Goal: Transaction & Acquisition: Obtain resource

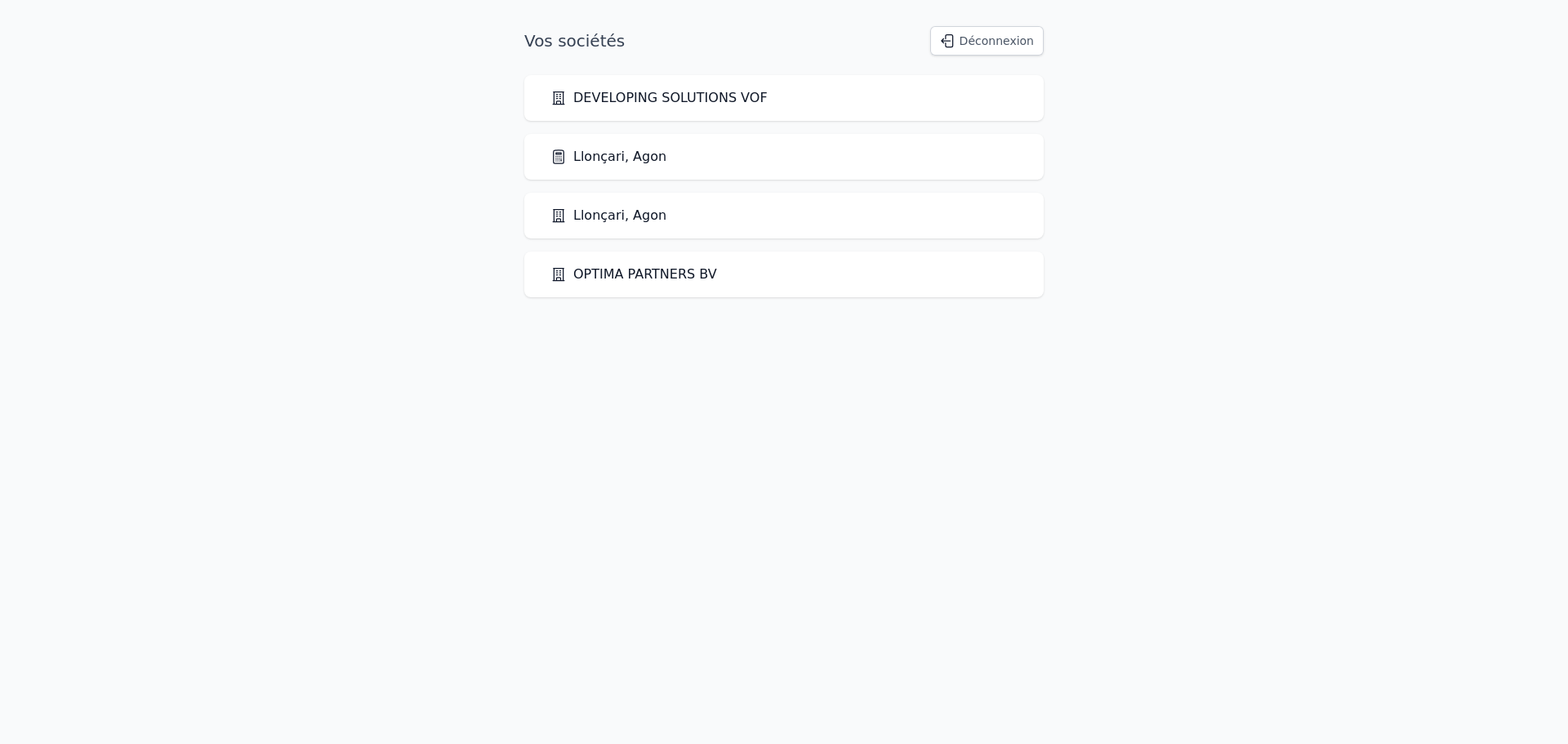
click at [599, 156] on link "Llonçari, Agon" at bounding box center [608, 156] width 116 height 20
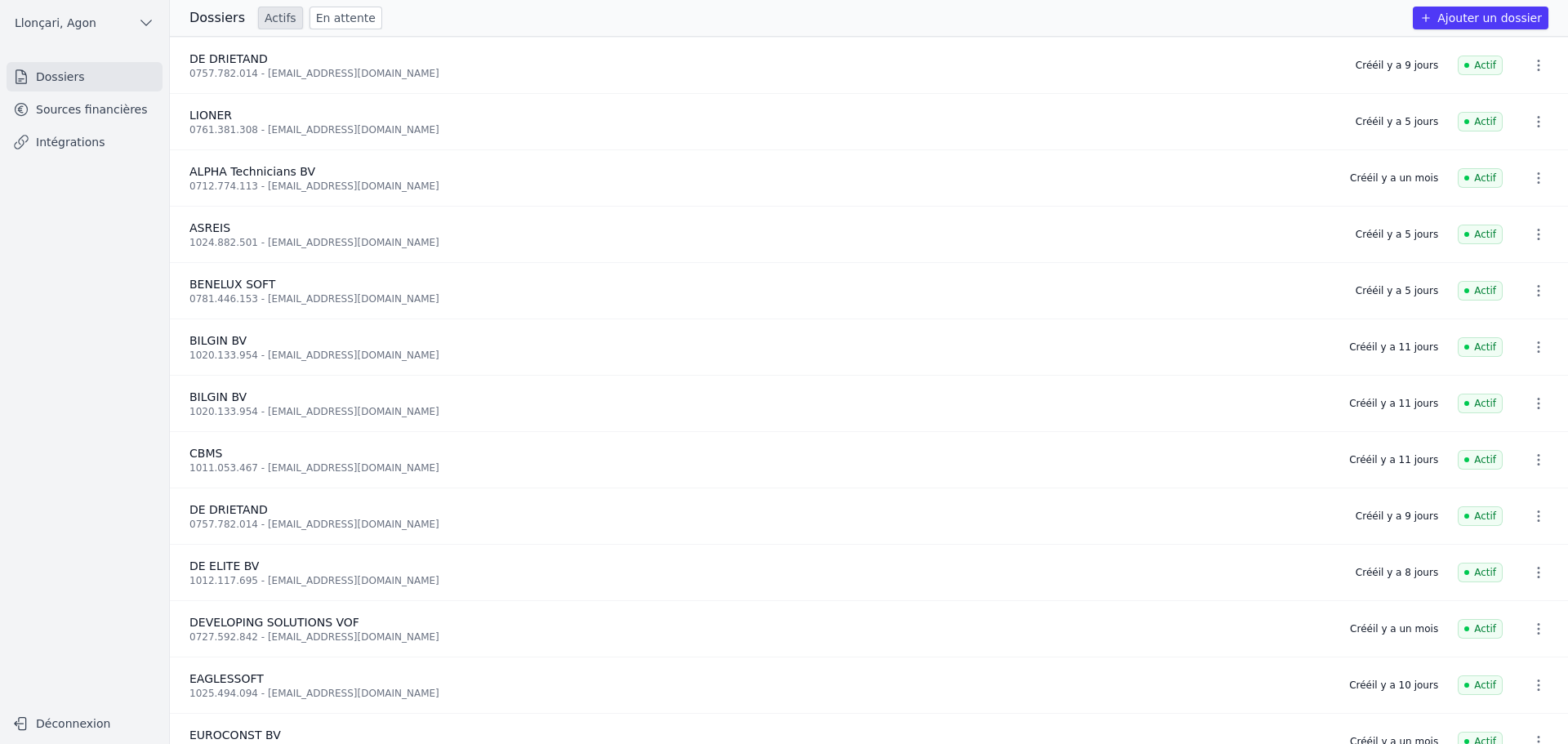
click at [91, 105] on link "Sources financières" at bounding box center [85, 109] width 156 height 29
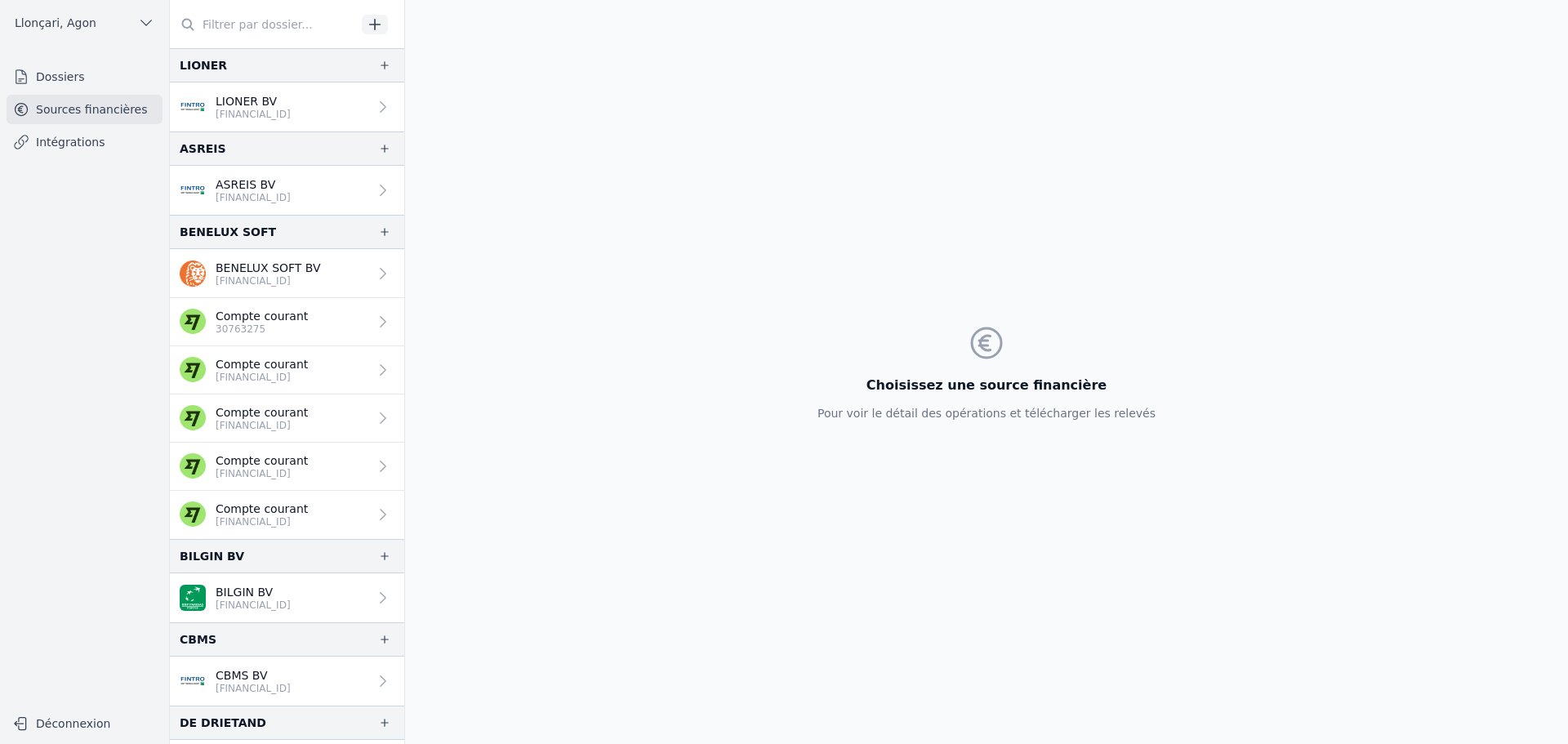
click at [273, 22] on input "text" at bounding box center [263, 24] width 186 height 29
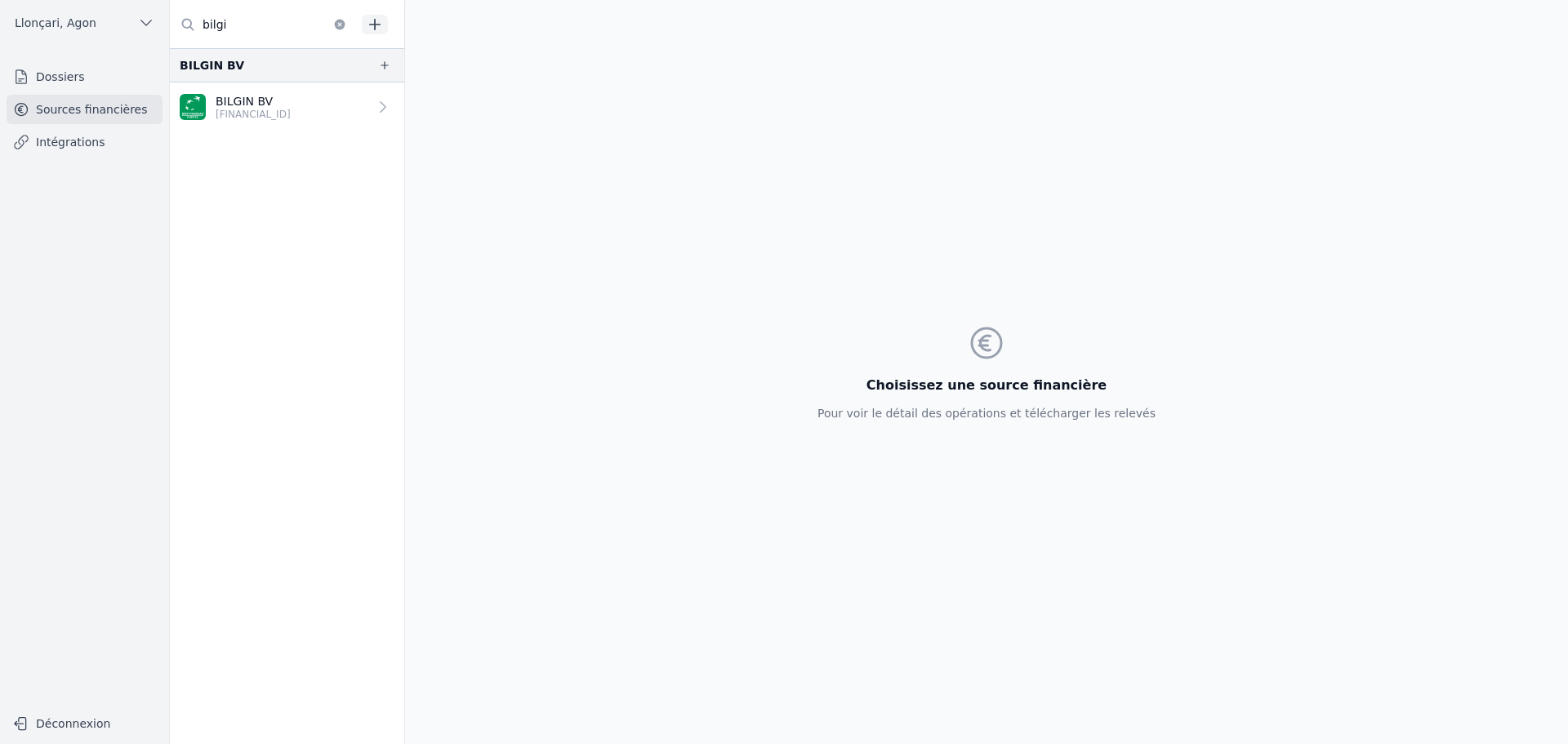
type input "bilgi"
click at [257, 110] on p "[FINANCIAL_ID]" at bounding box center [253, 114] width 75 height 13
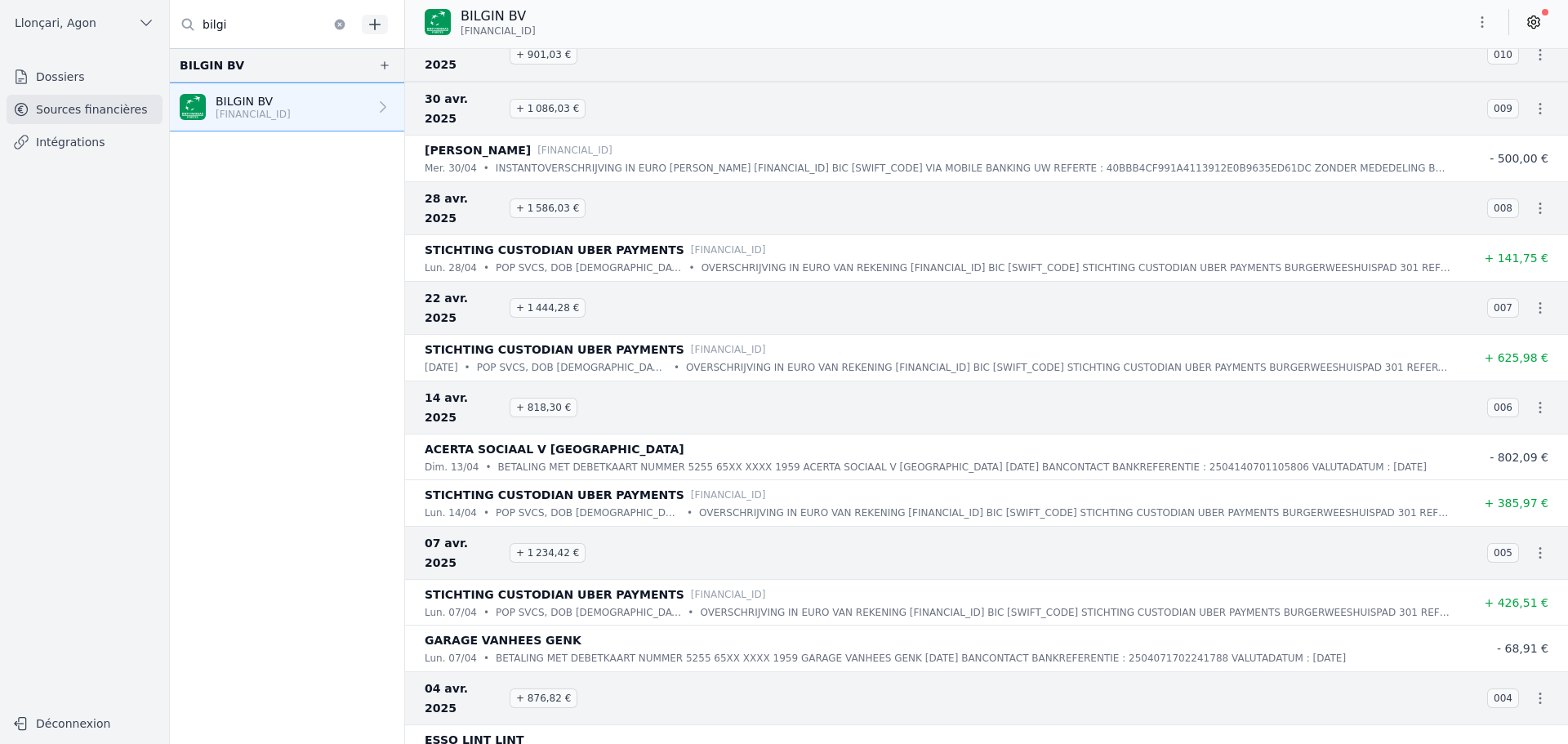
scroll to position [6372, 0]
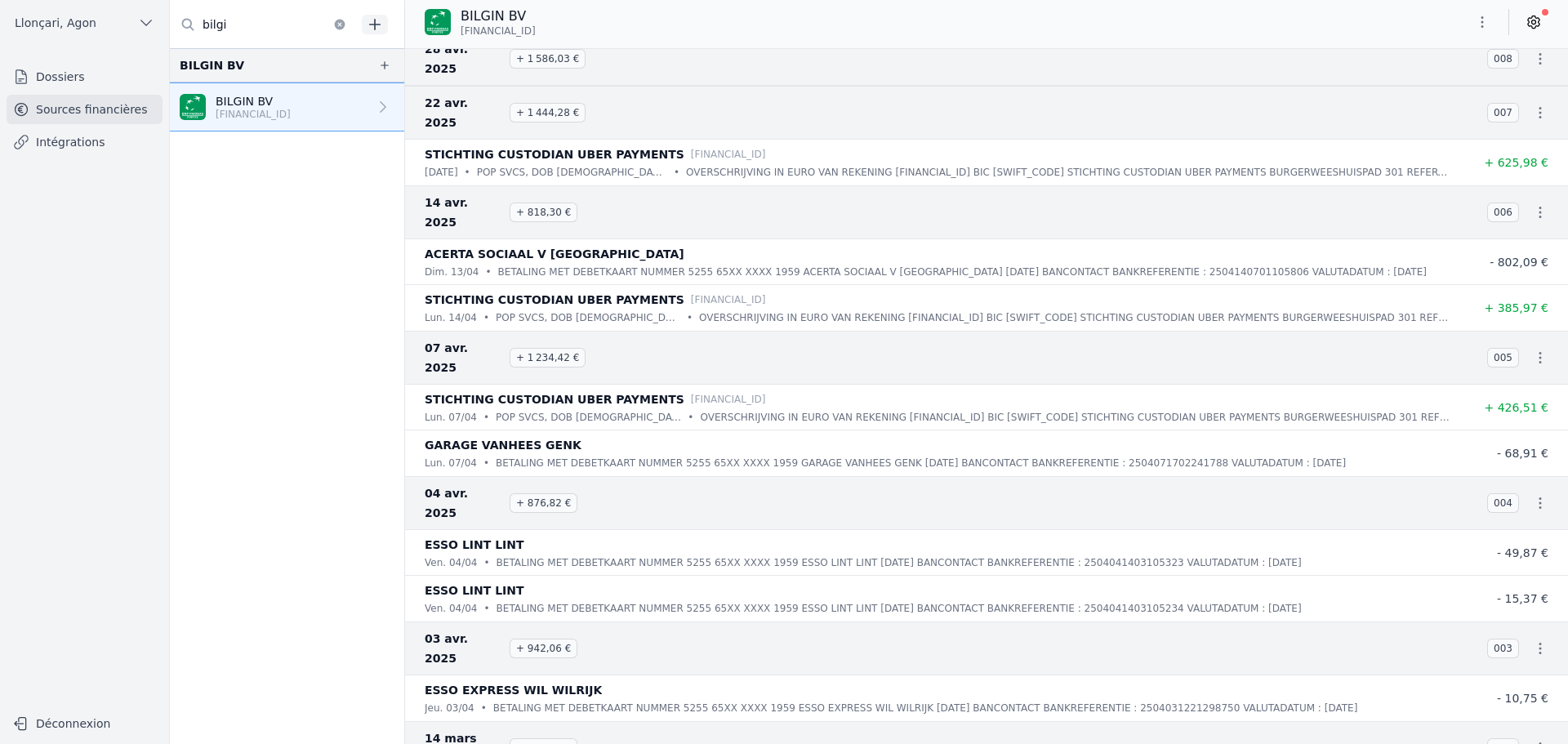
click at [293, 404] on nav "BILGIN BV BILGIN BV [FINANCIAL_ID]" at bounding box center [286, 396] width 234 height 696
click at [1483, 23] on icon "button" at bounding box center [1482, 22] width 3 height 11
click at [1450, 90] on button "Exporter" at bounding box center [1443, 87] width 118 height 30
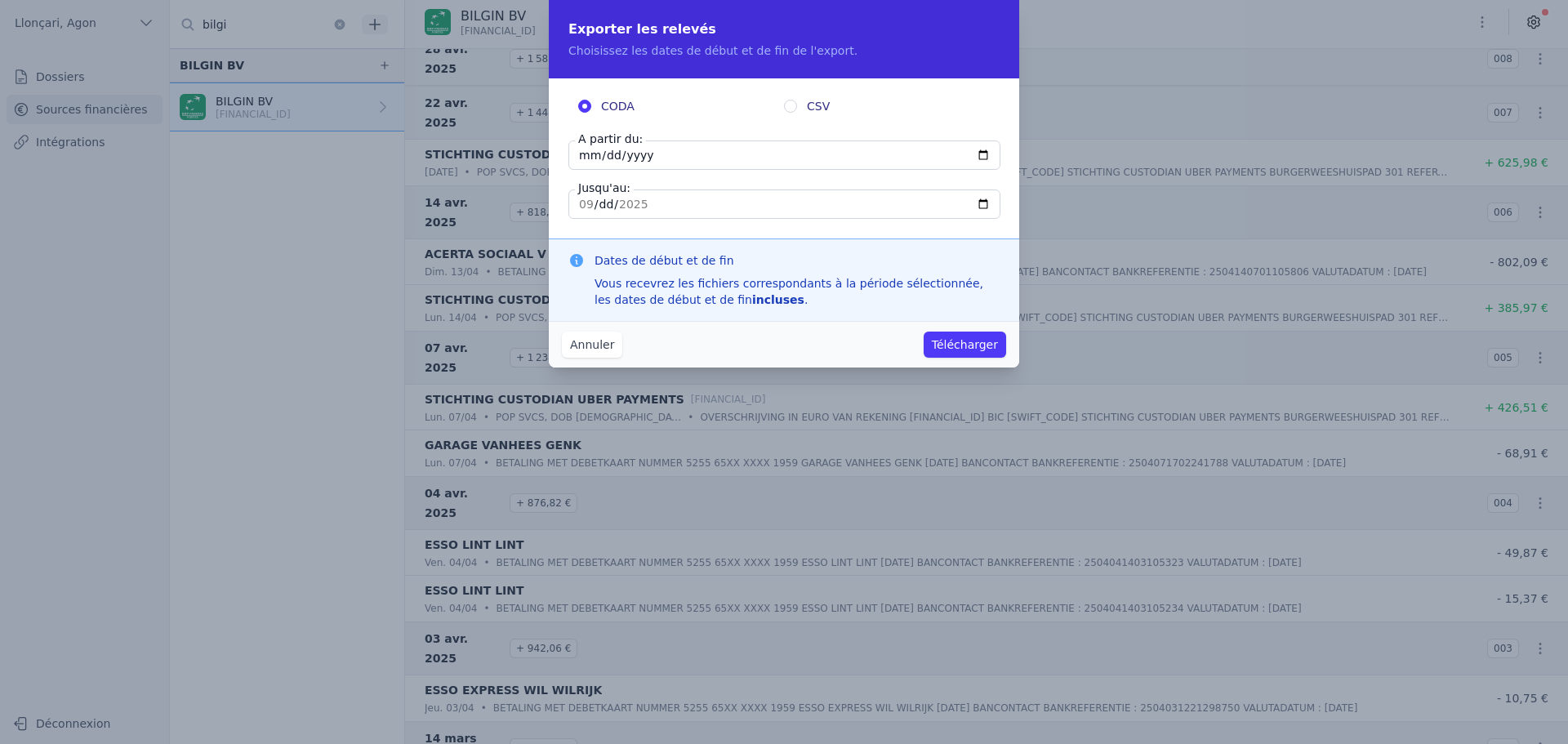
click at [651, 158] on input "[DATE]" at bounding box center [784, 154] width 432 height 29
type input "[DATE]"
click at [582, 203] on input "[DATE]" at bounding box center [784, 203] width 432 height 29
type input "[DATE]"
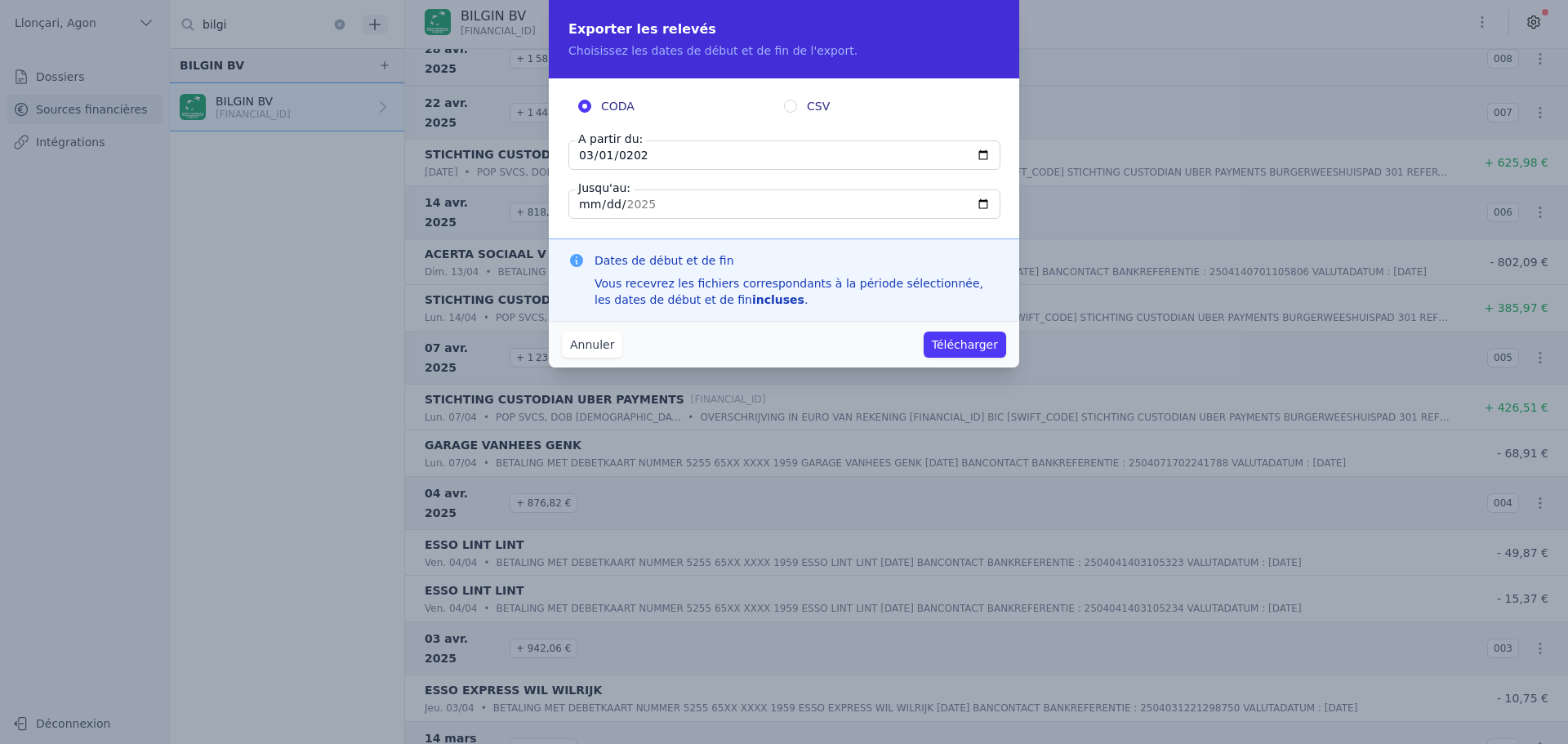
type input "[DATE]"
click at [973, 344] on button "Télécharger" at bounding box center [965, 345] width 83 height 26
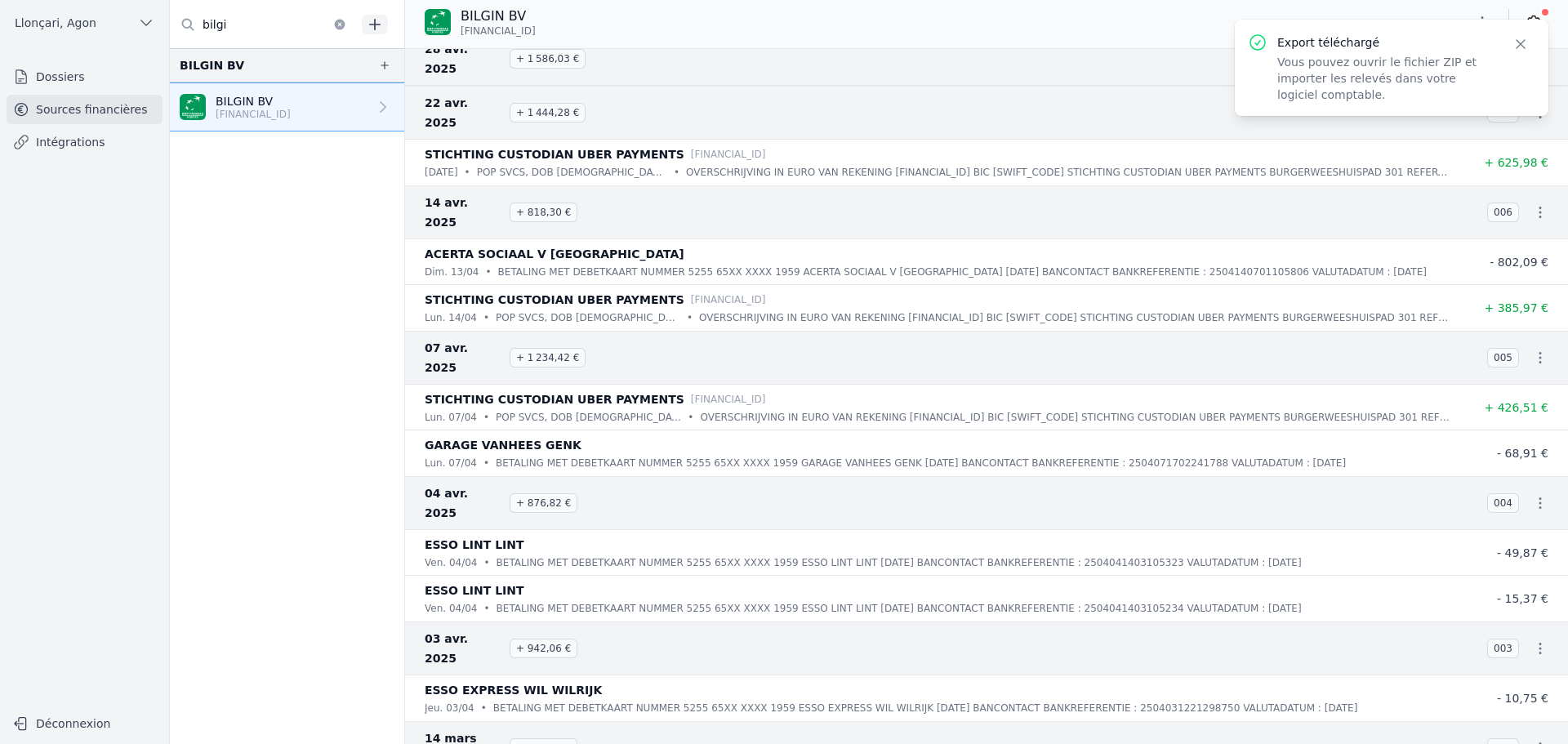
click at [1519, 40] on icon "button" at bounding box center [1520, 43] width 16 height 16
click at [1532, 25] on icon at bounding box center [1533, 22] width 16 height 16
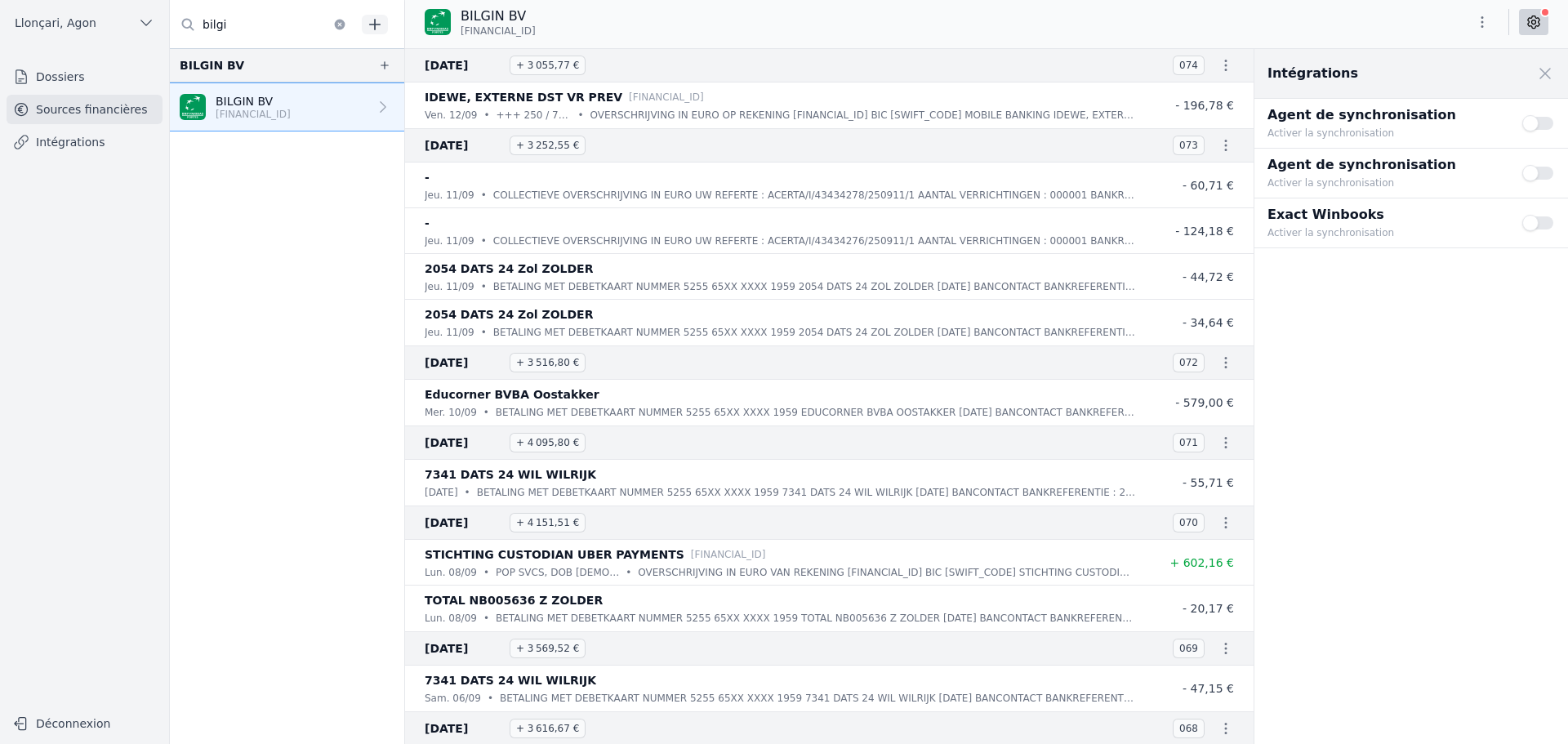
click at [1532, 25] on icon at bounding box center [1533, 22] width 16 height 16
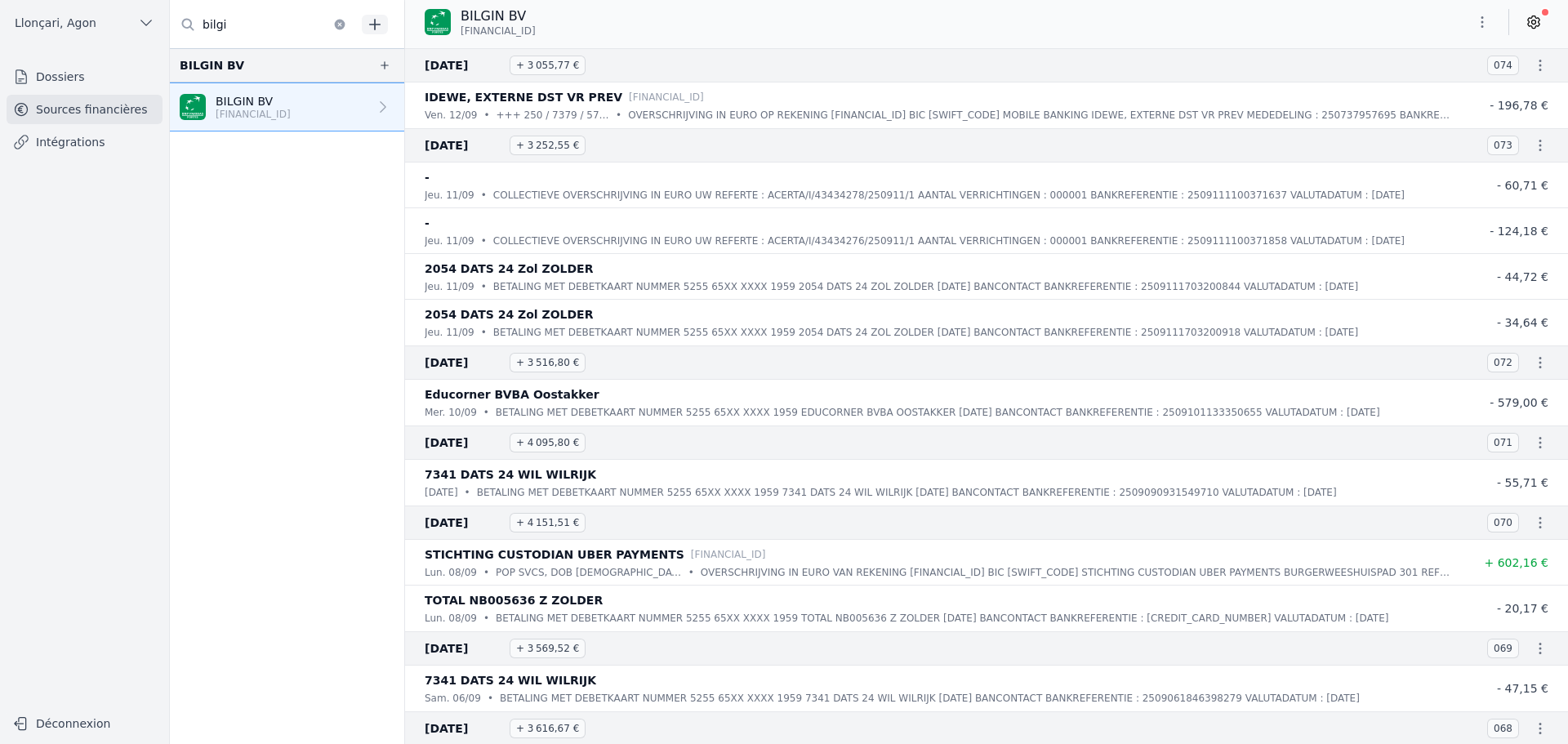
click at [1532, 25] on icon at bounding box center [1533, 22] width 16 height 16
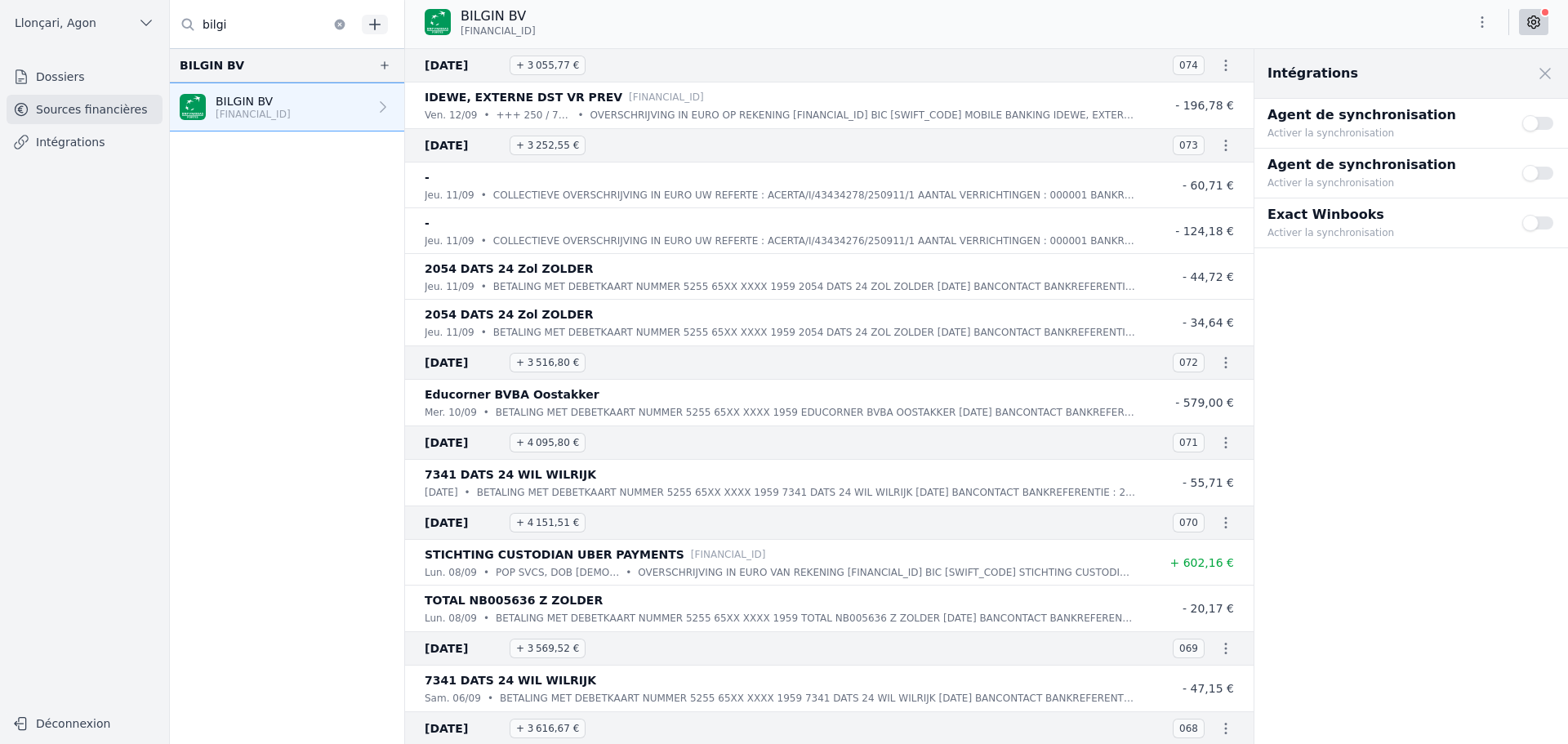
click at [1527, 24] on icon at bounding box center [1533, 22] width 16 height 16
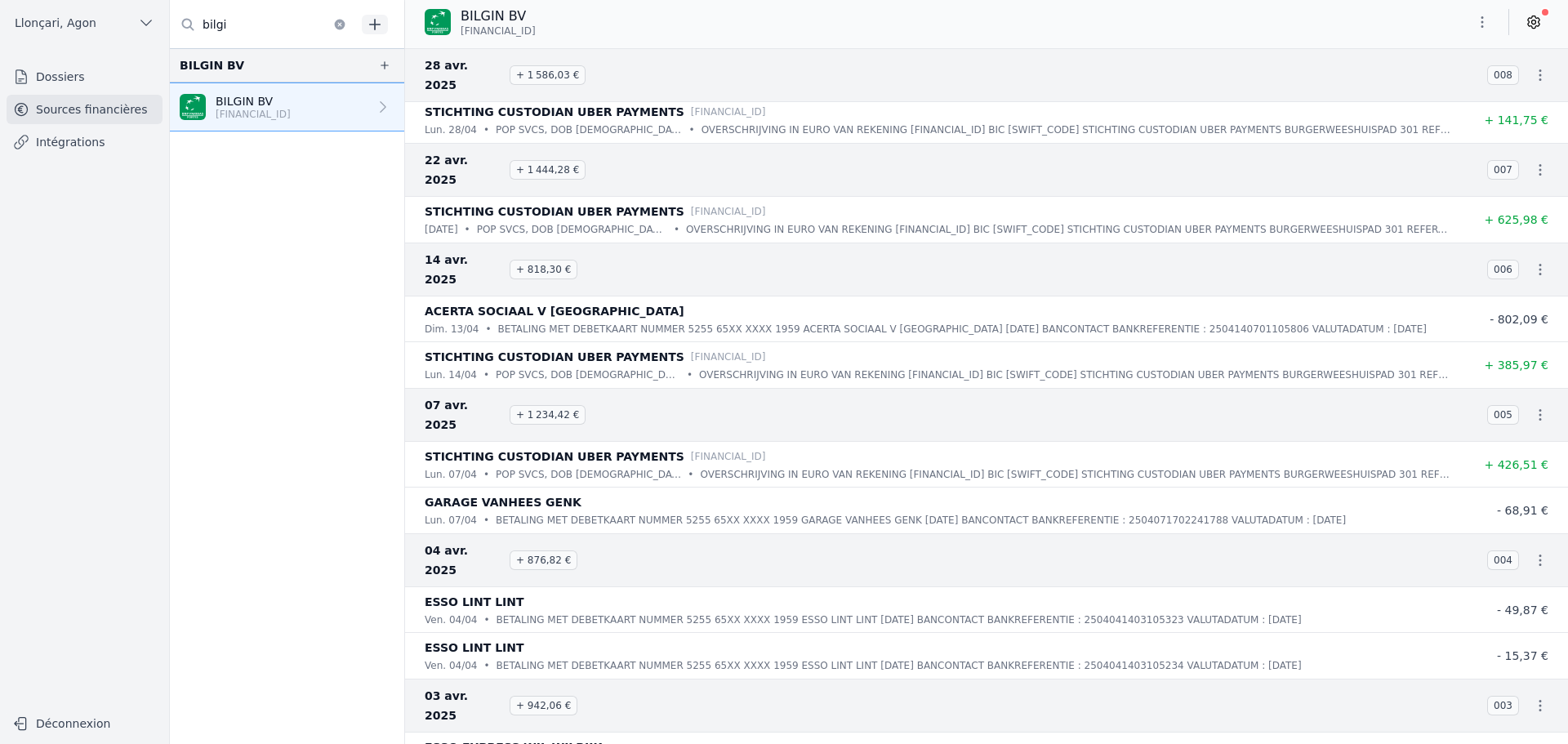
scroll to position [6372, 0]
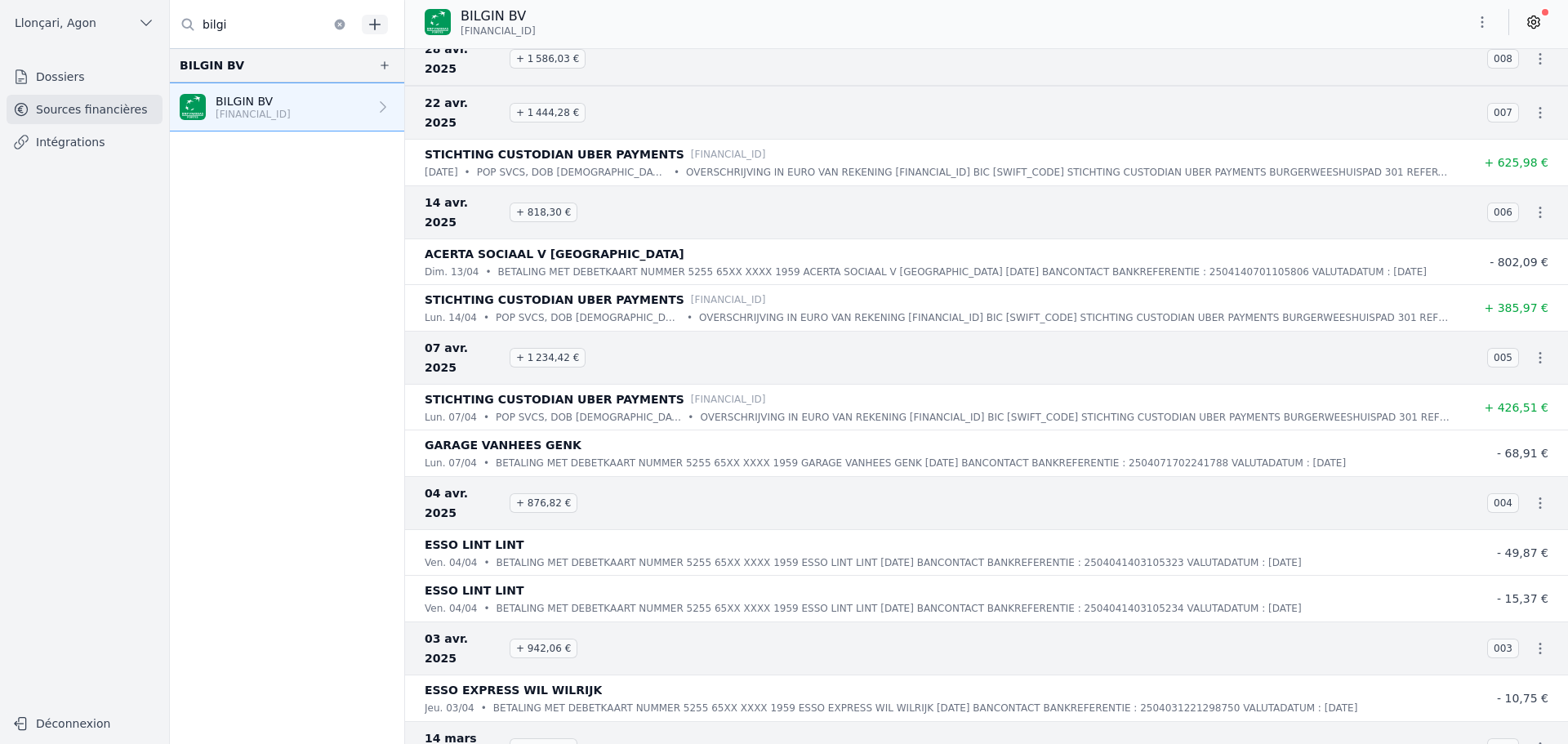
click at [1482, 24] on icon "button" at bounding box center [1482, 22] width 16 height 16
click at [1455, 89] on button "Exporter" at bounding box center [1443, 87] width 118 height 30
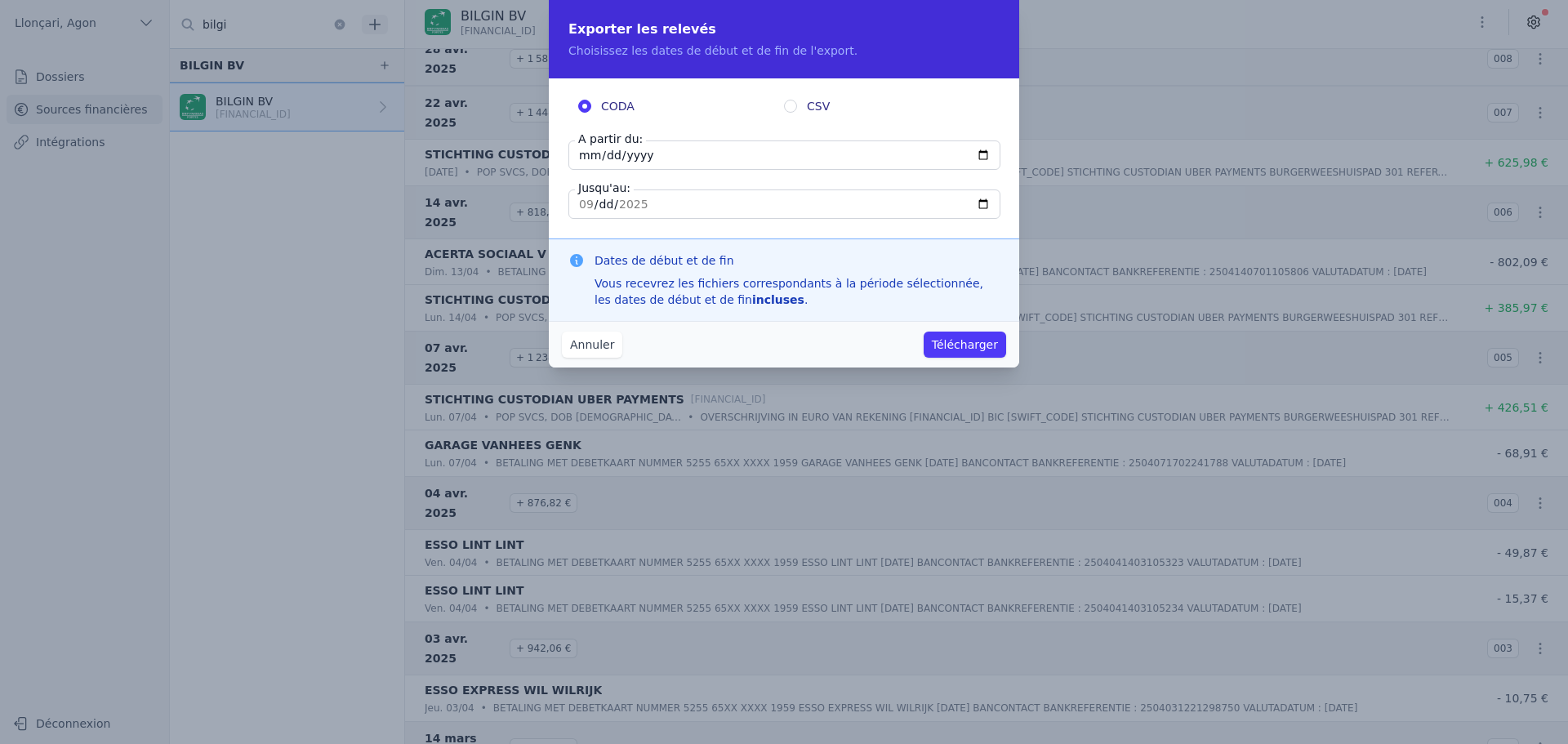
click at [584, 158] on input "[DATE]" at bounding box center [784, 154] width 432 height 29
type input "[DATE]"
click at [582, 206] on input "[DATE]" at bounding box center [784, 203] width 432 height 29
type input "[DATE]"
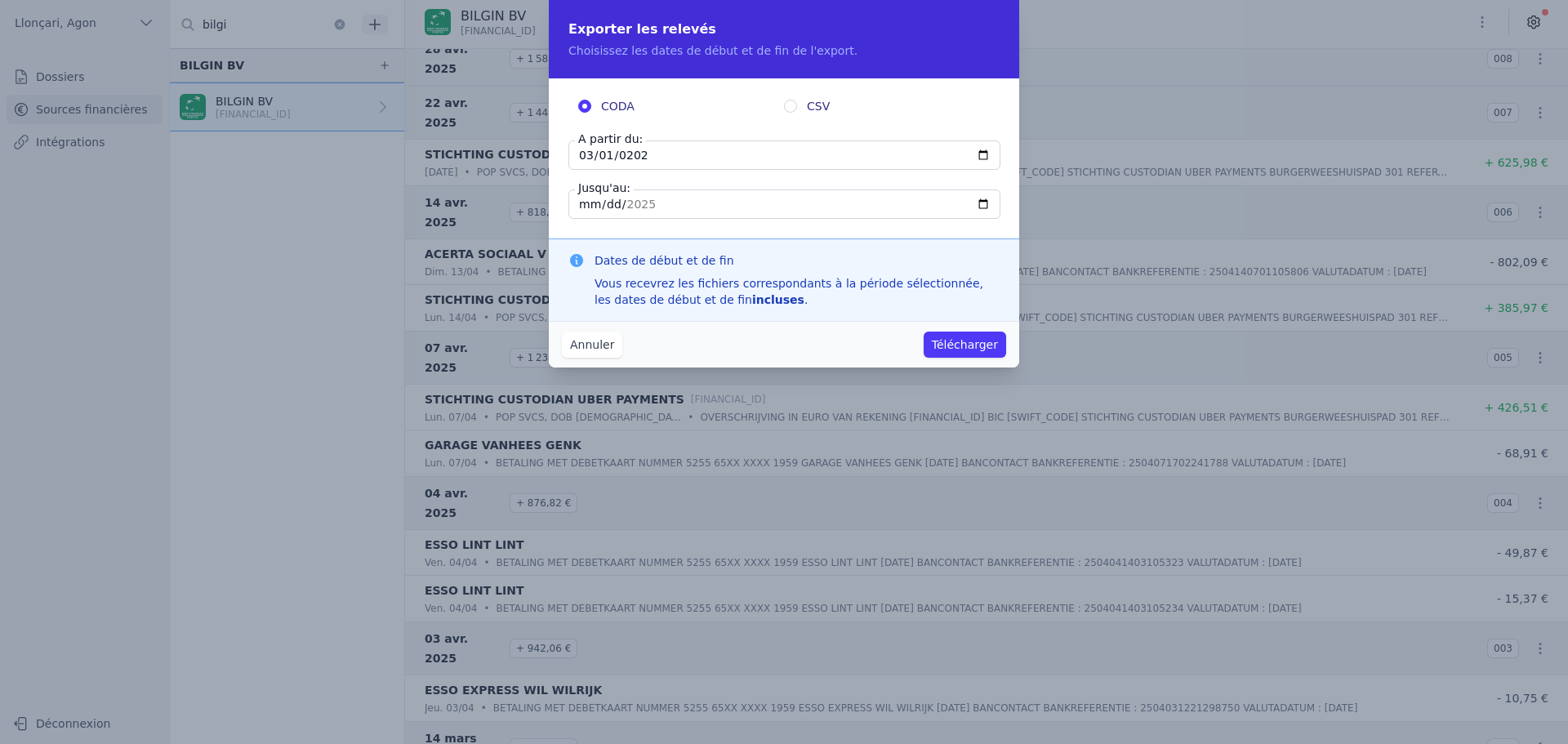
type input "[DATE]"
click at [794, 108] on input "CSV" at bounding box center [791, 106] width 13 height 13
radio input "true"
radio input "false"
click at [976, 348] on button "Télécharger" at bounding box center [965, 345] width 83 height 26
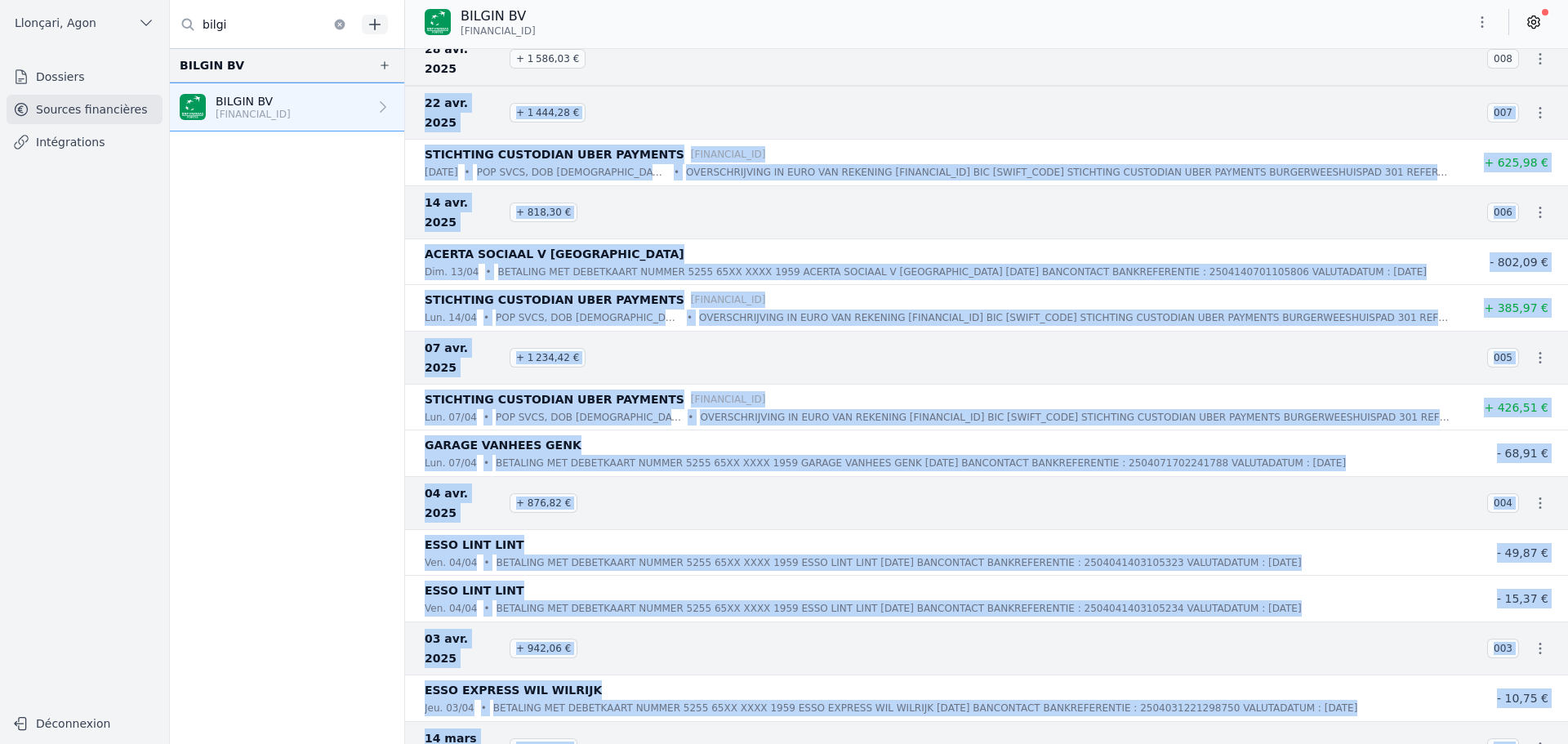
drag, startPoint x: 1544, startPoint y: 725, endPoint x: 421, endPoint y: 70, distance: 1300.1
click at [416, 70] on nav "And 65 items before 30 avr. 2025 + 1 086,03 € 009 [PERSON_NAME] [FINANCIAL_ID] …" at bounding box center [986, 396] width 1163 height 696
drag, startPoint x: 336, startPoint y: 25, endPoint x: 243, endPoint y: 25, distance: 93.0
click at [335, 25] on icon "button" at bounding box center [340, 24] width 10 height 10
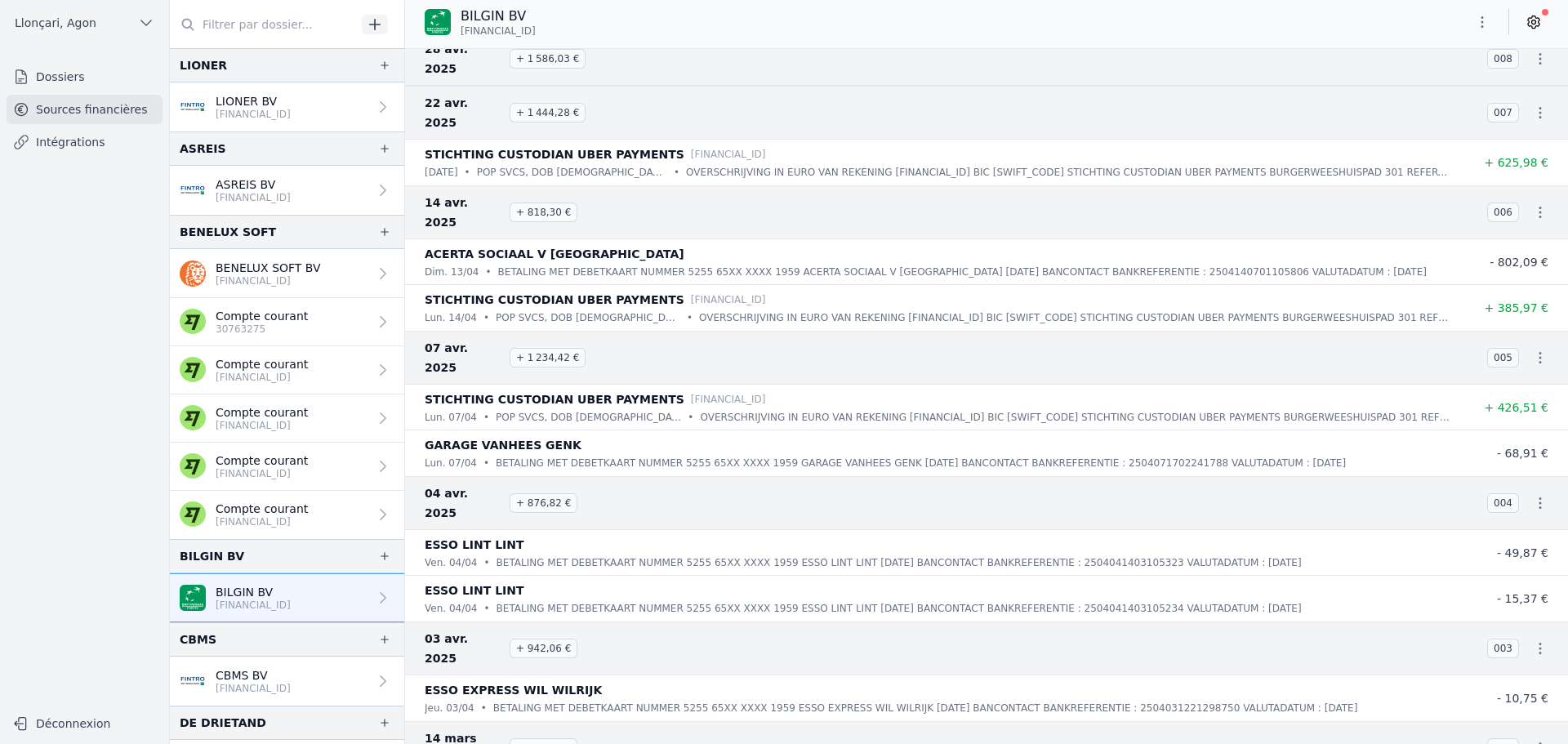
click at [243, 25] on input "text" at bounding box center [263, 24] width 186 height 29
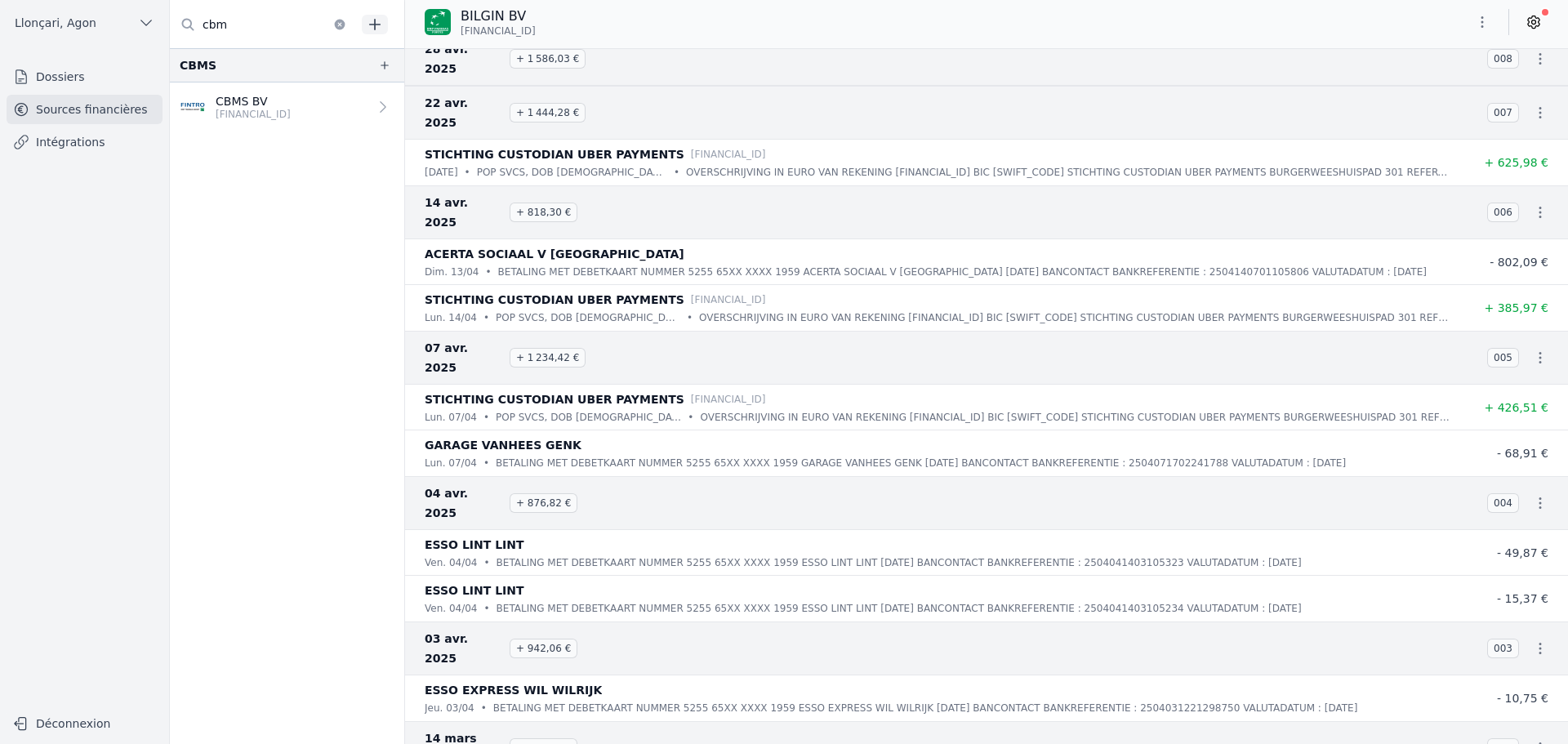
type input "cbm"
click at [234, 107] on p "[FINANCIAL_ID]" at bounding box center [253, 114] width 75 height 13
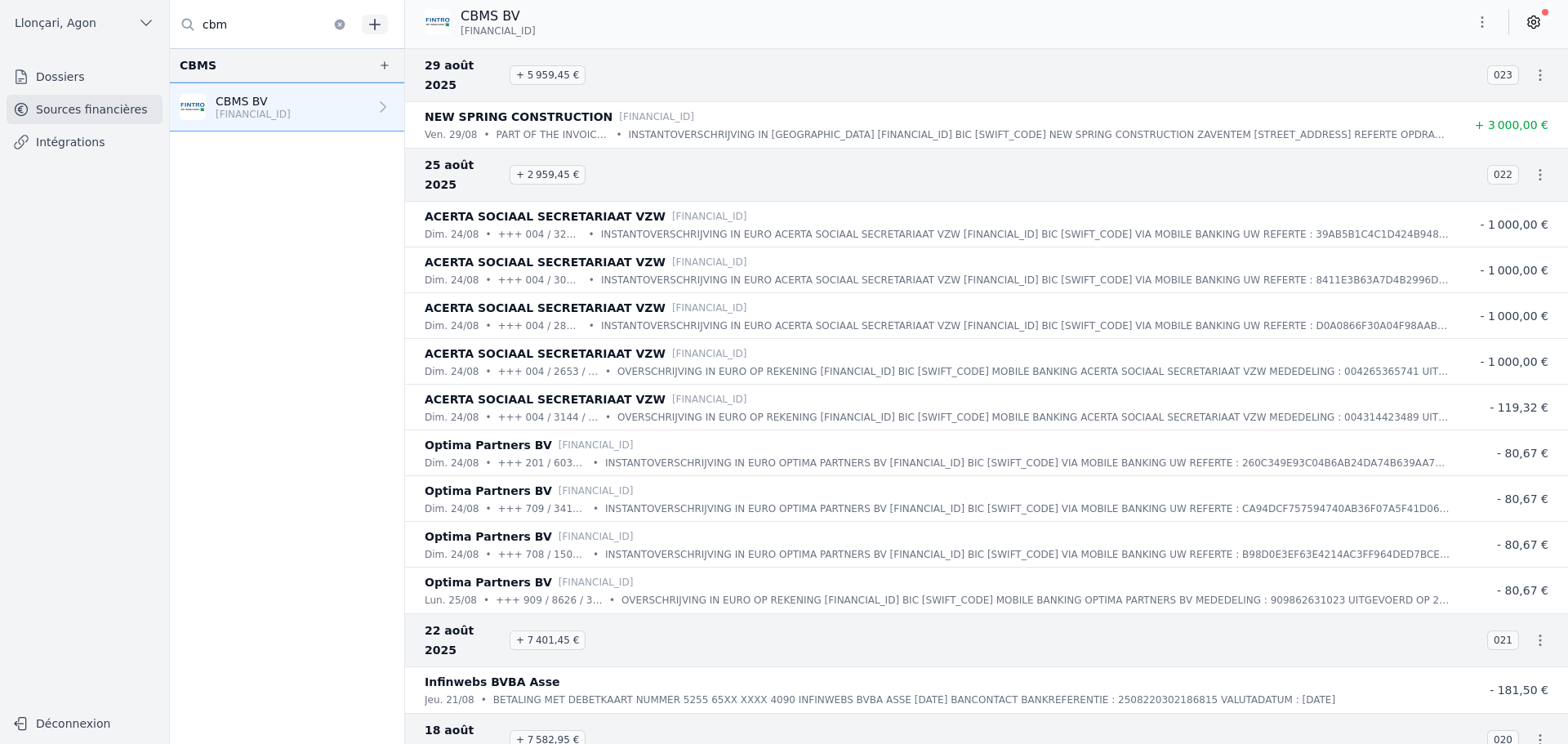
drag, startPoint x: 559, startPoint y: 31, endPoint x: 383, endPoint y: 43, distance: 176.4
click at [459, 34] on div "CBMS BV [FINANCIAL_ID]" at bounding box center [487, 22] width 124 height 31
copy span "[FINANCIAL_ID]"
drag, startPoint x: 576, startPoint y: 145, endPoint x: 555, endPoint y: 145, distance: 21.0
click at [555, 165] on span "+ 2 959,45 €" at bounding box center [547, 174] width 76 height 20
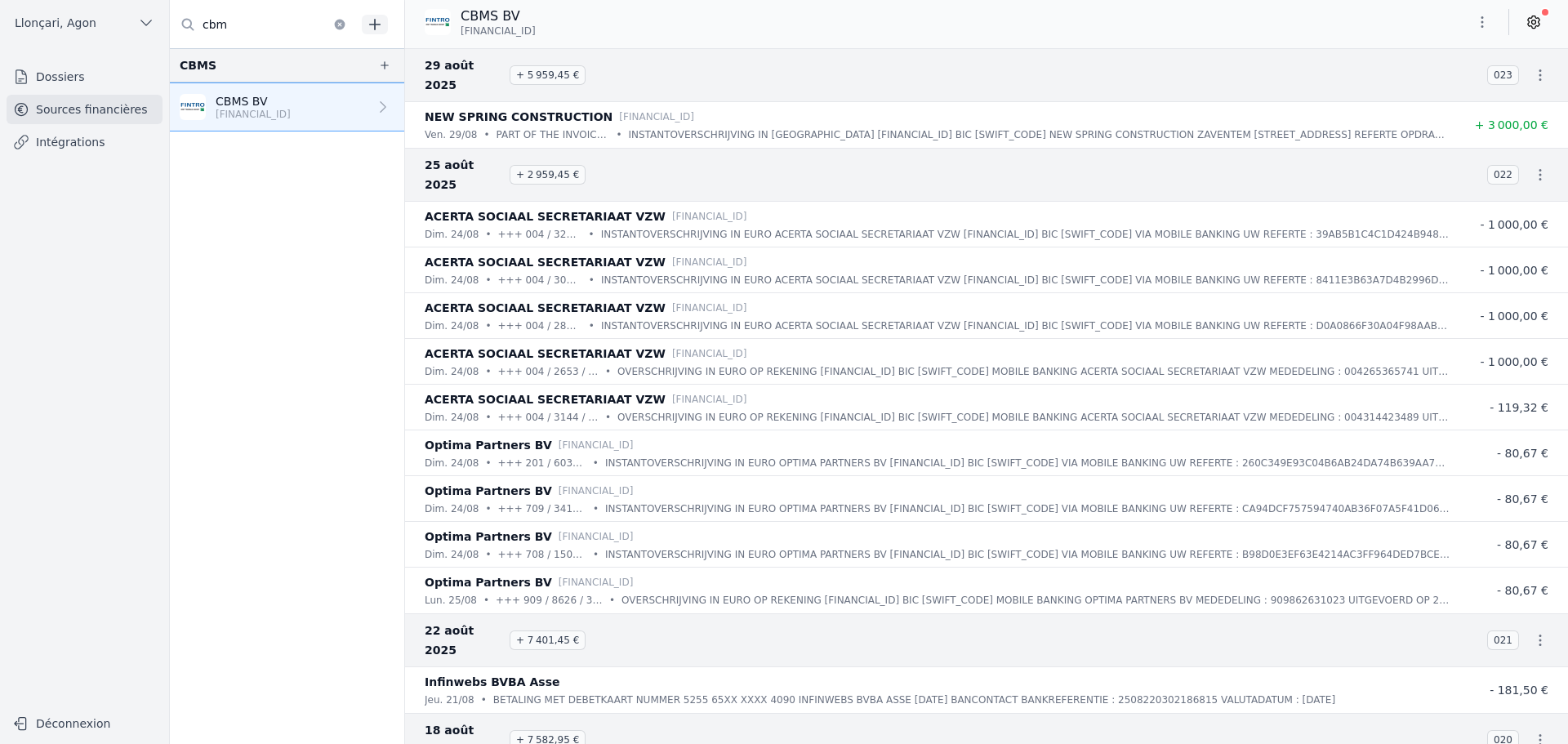
click at [1481, 21] on icon "button" at bounding box center [1482, 22] width 16 height 16
click at [1451, 87] on button "Exporter" at bounding box center [1443, 87] width 118 height 30
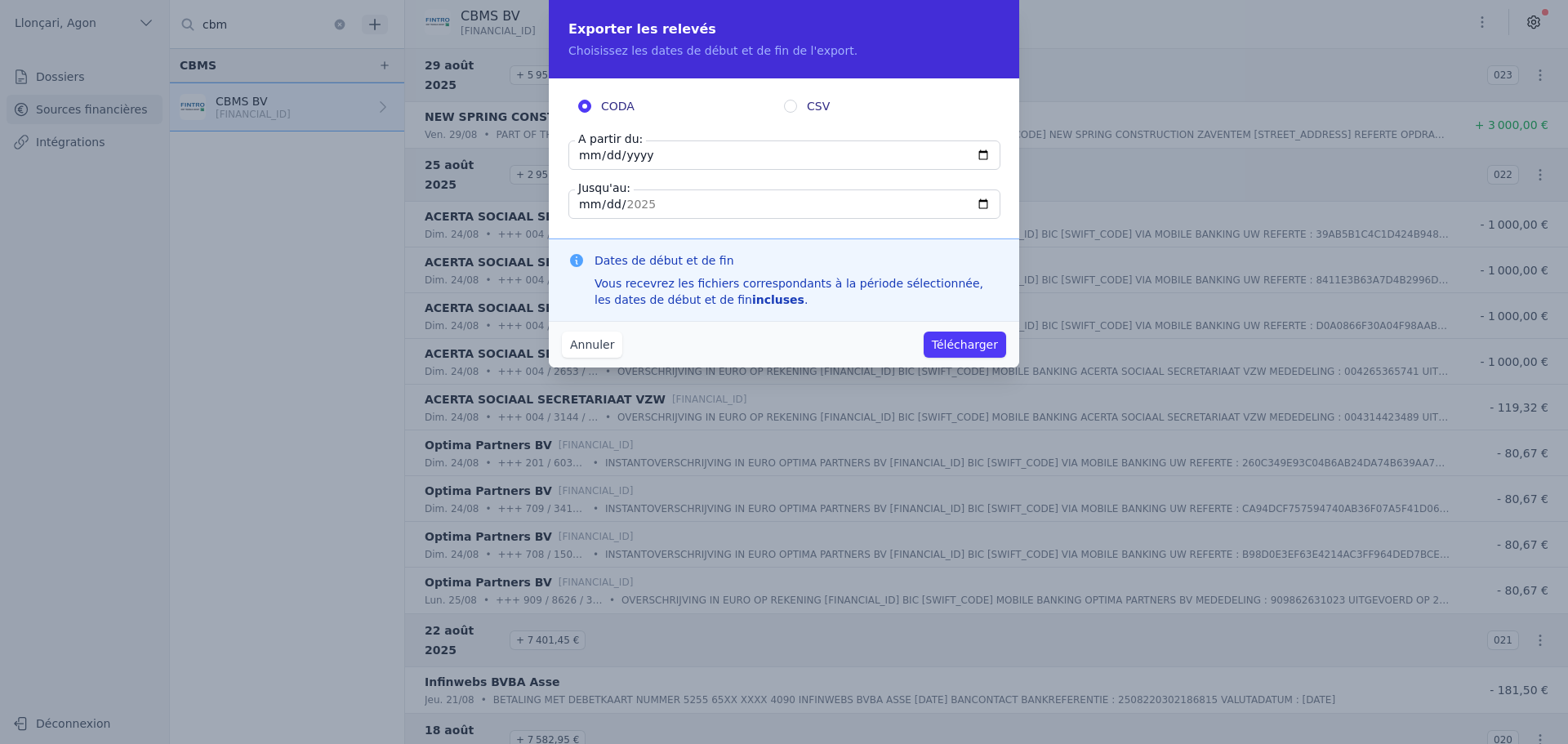
click at [648, 156] on input "[DATE]" at bounding box center [784, 154] width 432 height 29
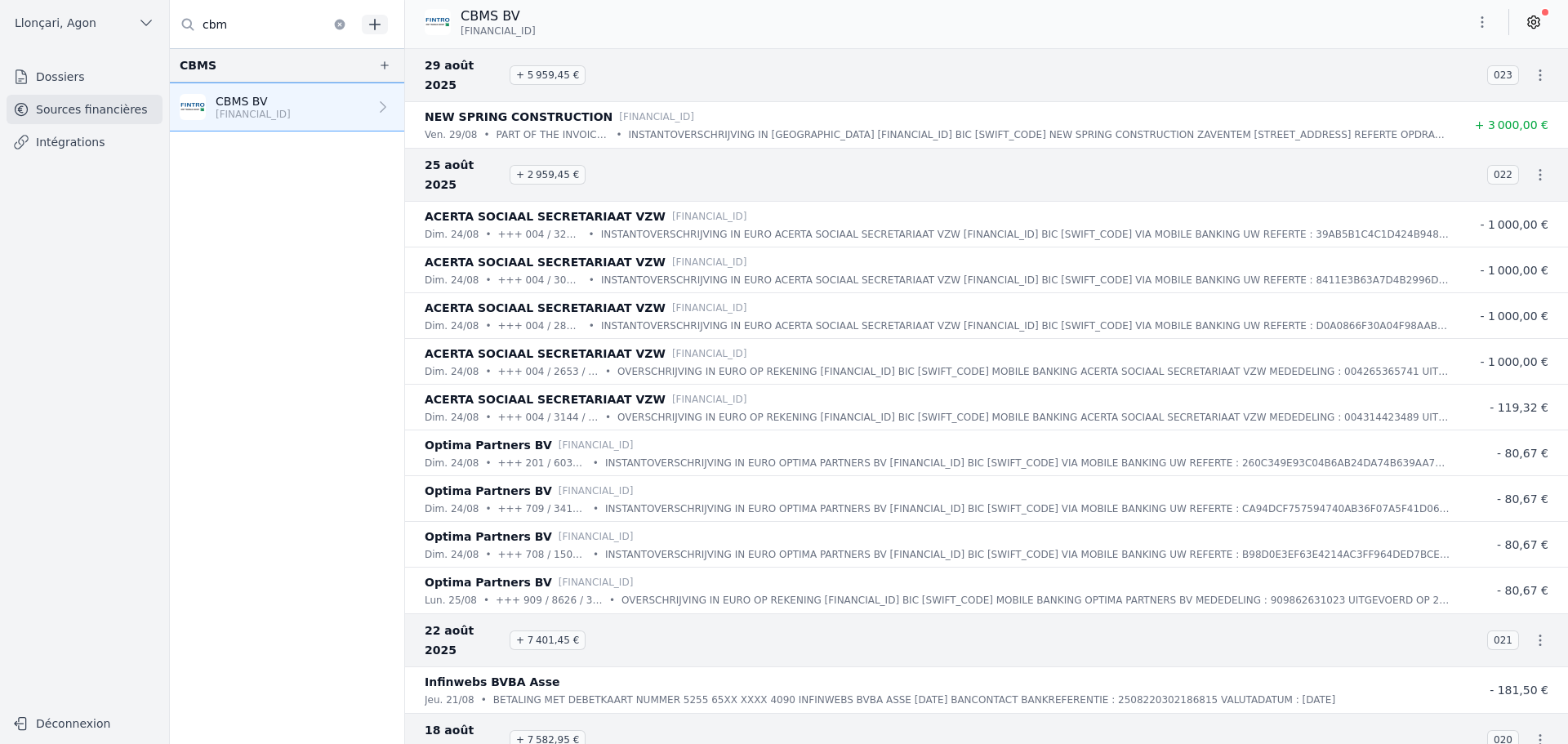
click at [1477, 20] on icon "button" at bounding box center [1482, 22] width 16 height 16
click at [1433, 89] on button "Exporter" at bounding box center [1443, 87] width 118 height 30
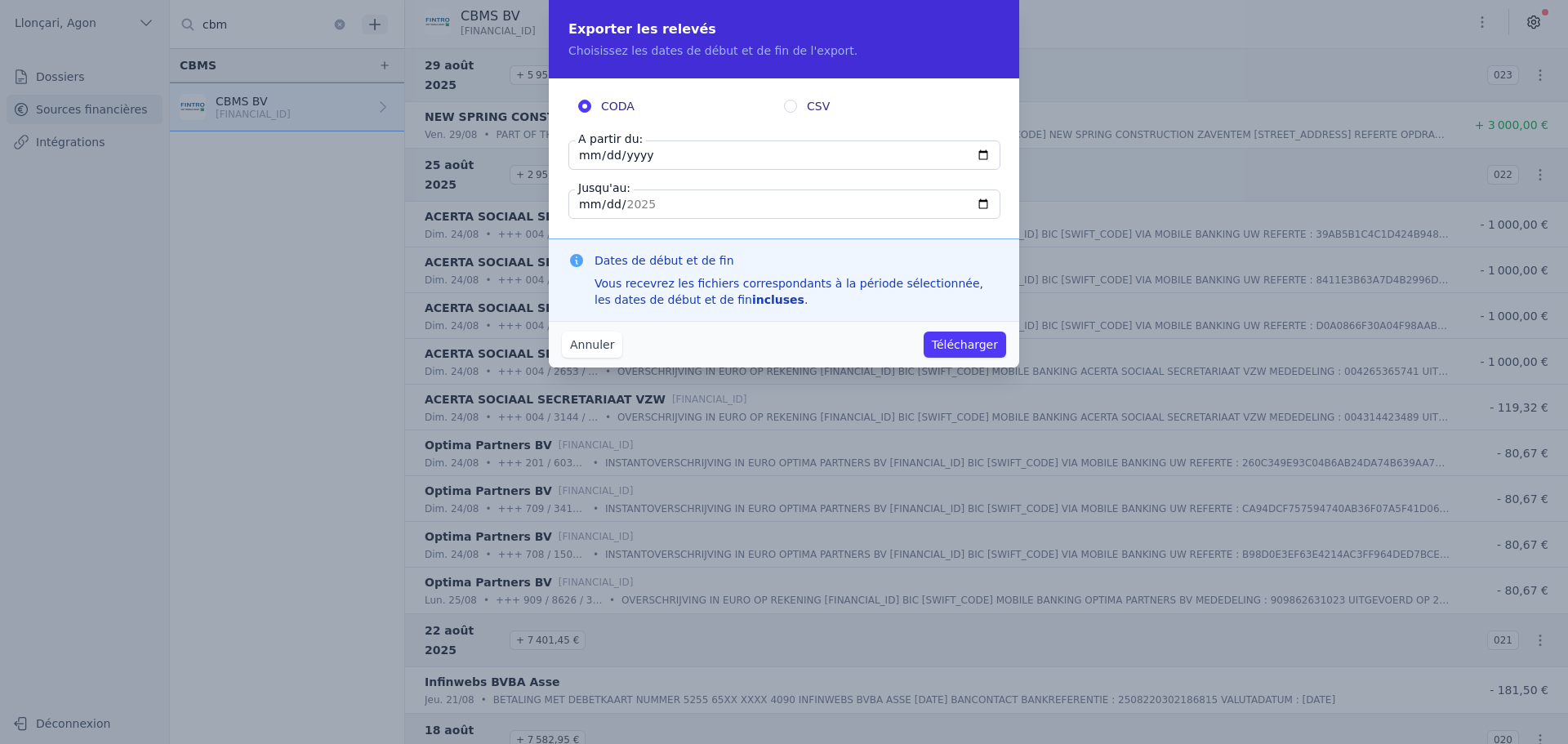
click at [584, 149] on input "[DATE]" at bounding box center [784, 154] width 432 height 29
type input "[DATE]"
click at [588, 206] on input "[DATE]" at bounding box center [784, 203] width 432 height 29
type input "[DATE]"
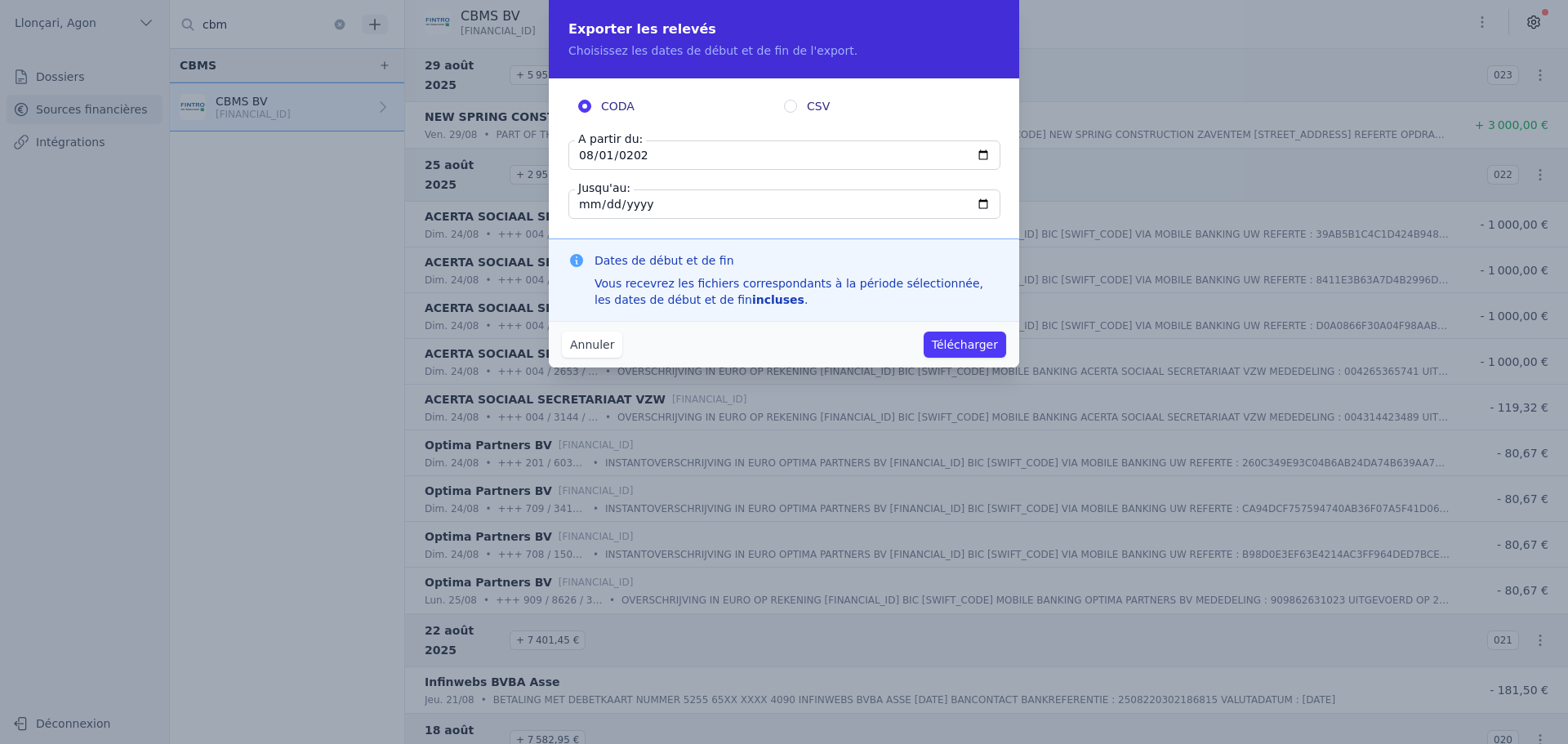
click at [971, 348] on button "Télécharger" at bounding box center [965, 345] width 83 height 26
